Goal: Navigation & Orientation: Find specific page/section

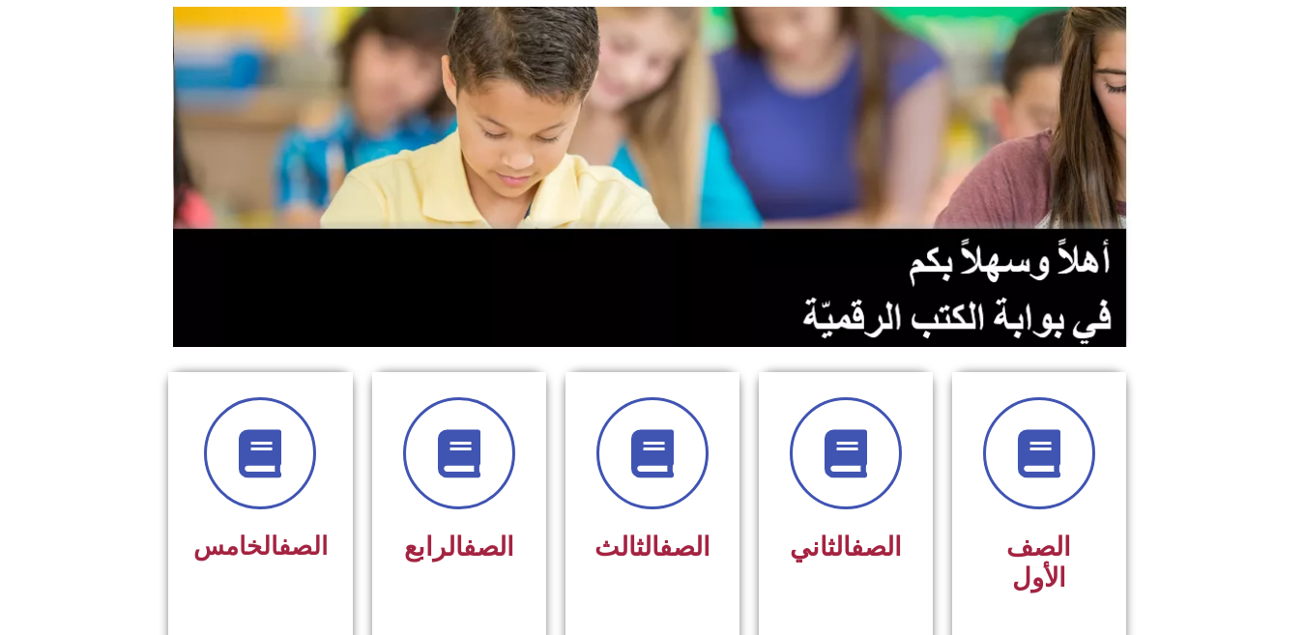
scroll to position [193, 0]
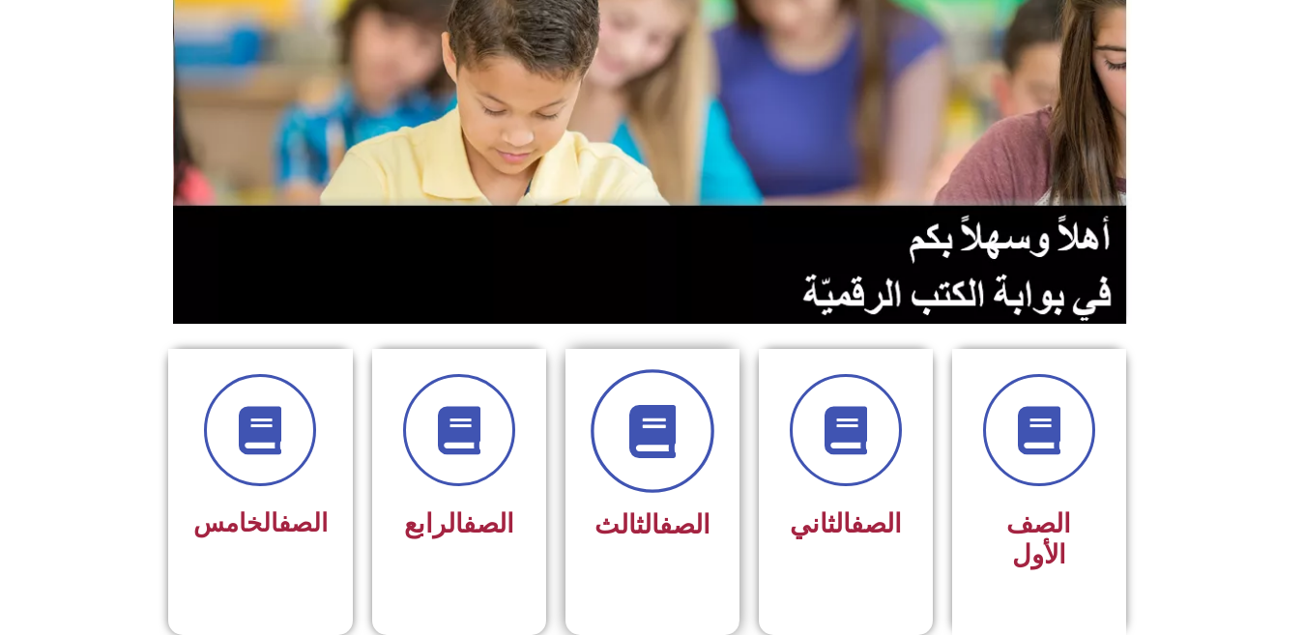
click at [654, 422] on icon at bounding box center [651, 431] width 53 height 53
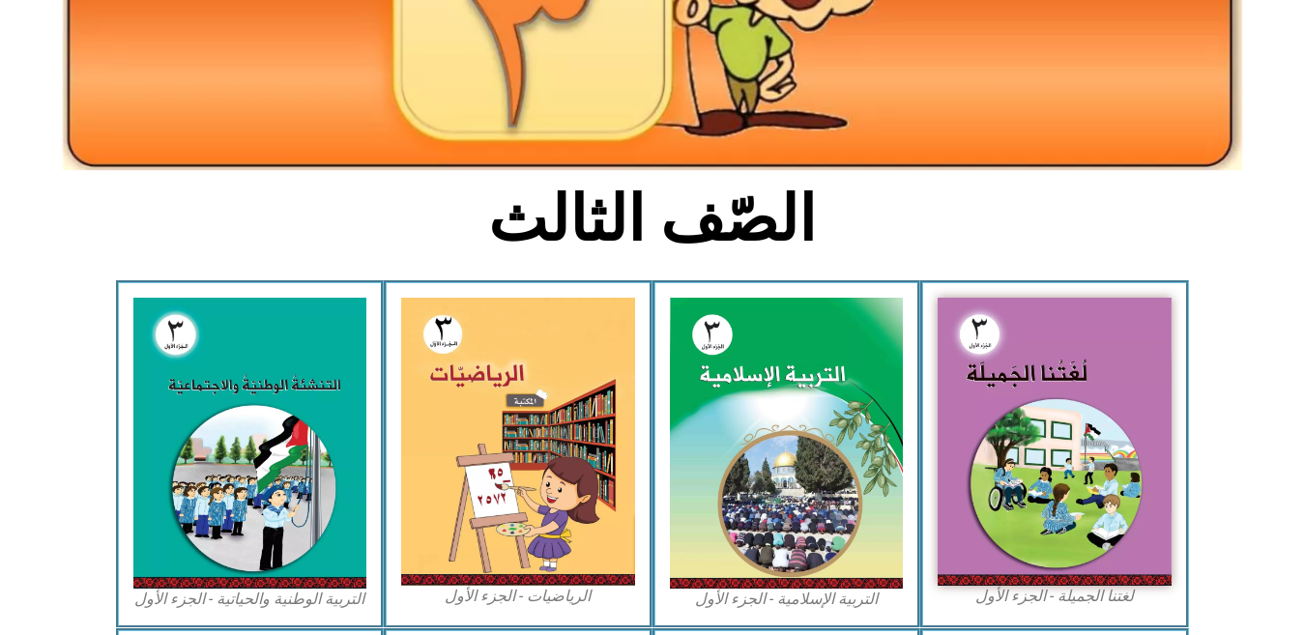
scroll to position [387, 0]
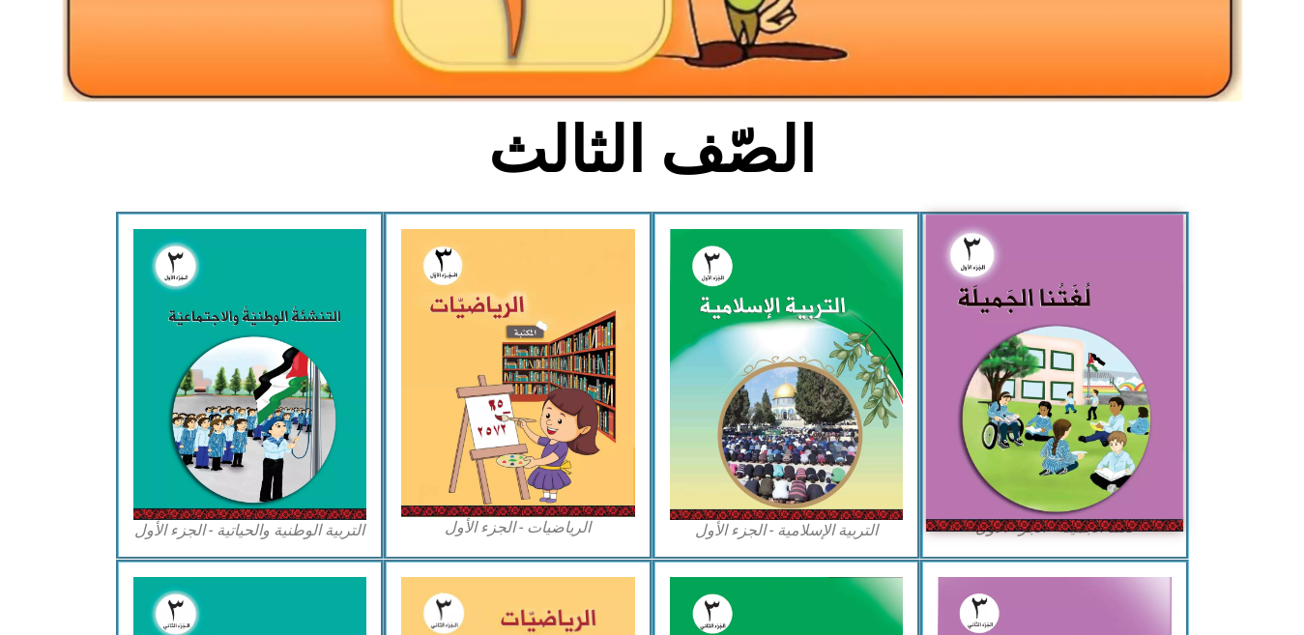
click at [1097, 423] on img at bounding box center [1054, 373] width 257 height 316
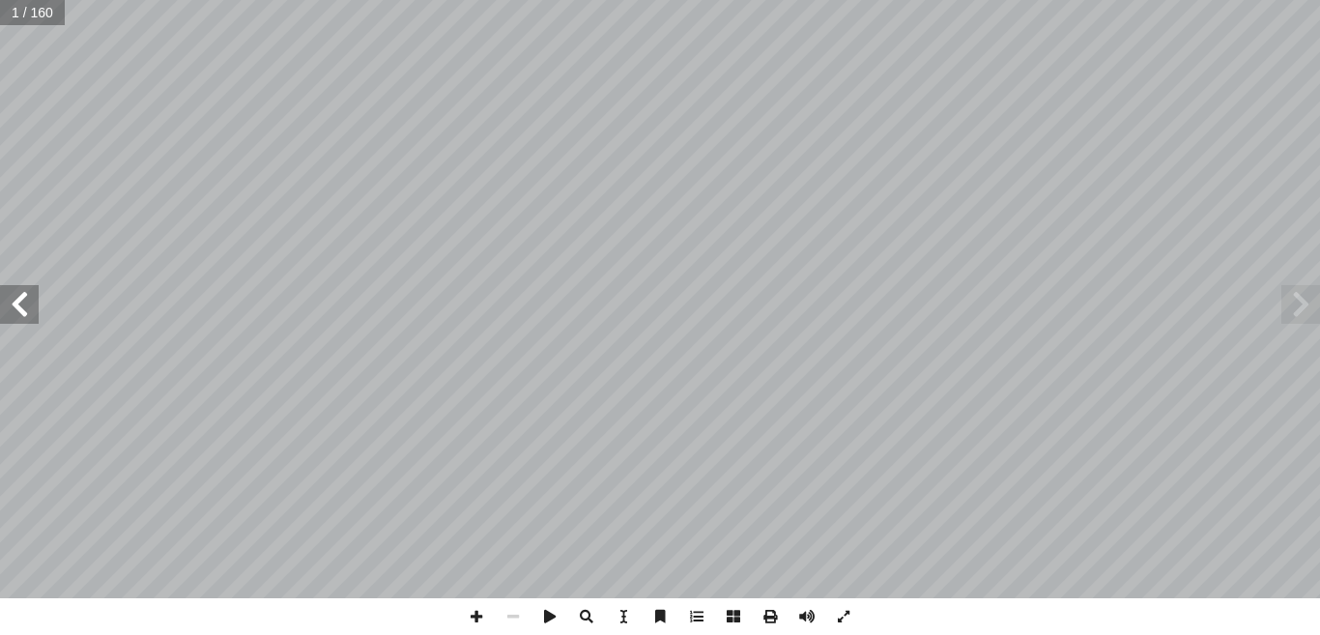
click at [20, 306] on span at bounding box center [19, 304] width 39 height 39
click at [20, 308] on span at bounding box center [19, 304] width 39 height 39
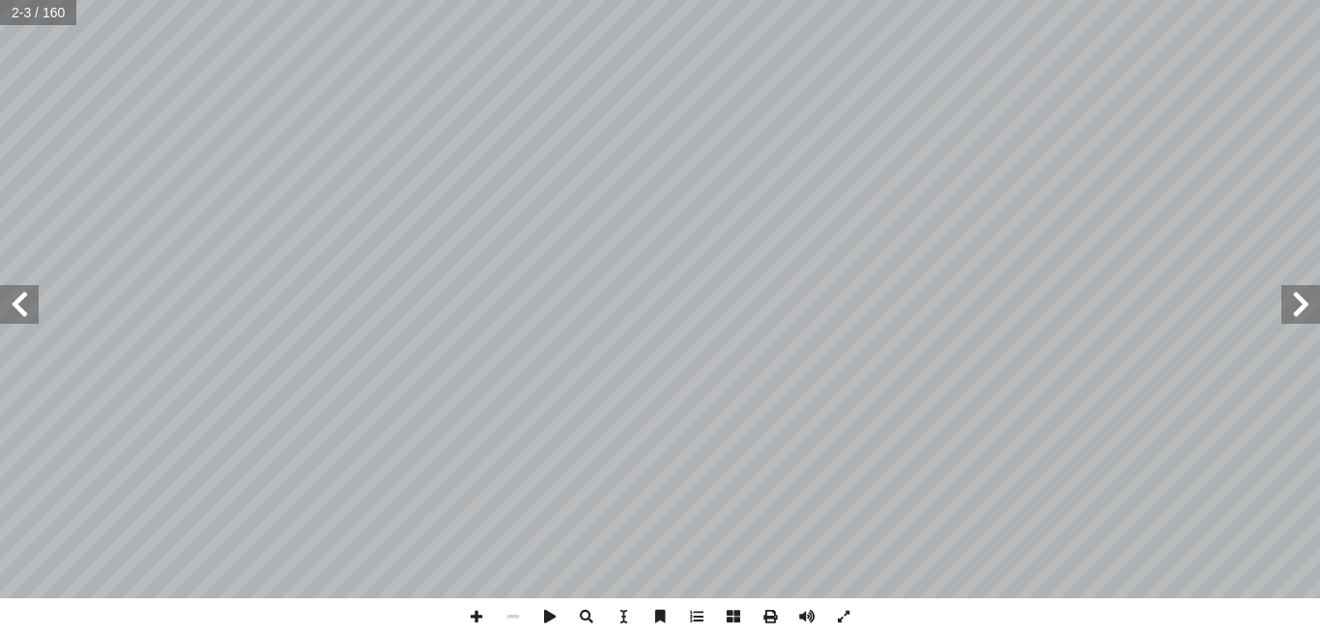
click at [20, 308] on span at bounding box center [19, 304] width 39 height 39
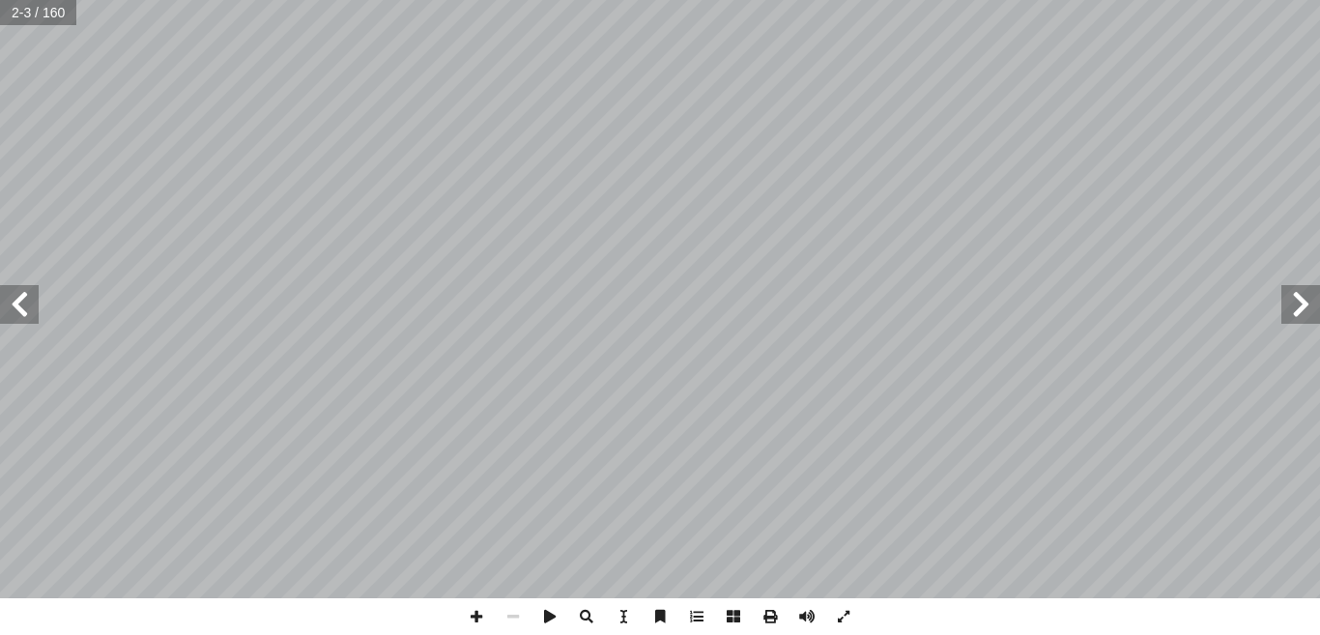
click at [20, 308] on span at bounding box center [19, 304] width 39 height 39
click at [1302, 306] on span at bounding box center [1300, 304] width 39 height 39
click at [474, 616] on span at bounding box center [476, 616] width 37 height 37
